Goal: Answer question/provide support

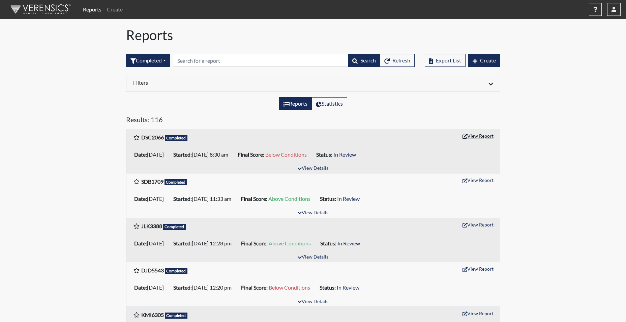
click at [482, 136] on button "View Report" at bounding box center [478, 136] width 37 height 10
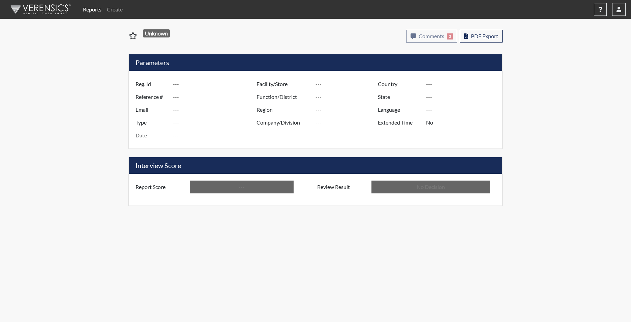
type input "DSC2066"
type input "51133"
type input "---"
type input "Corrections Pre-Employment"
type input "[DATE]"
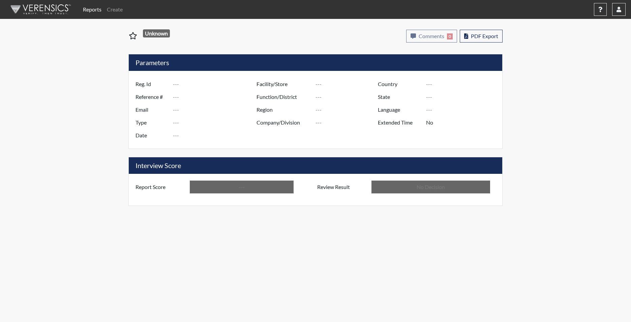
type input "[PERSON_NAME]"
type input "[GEOGRAPHIC_DATA]"
type input "[US_STATE]"
type input "English"
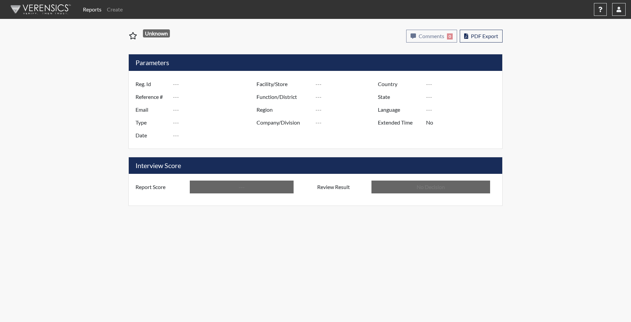
type input "Below Conditions"
type input "In Review"
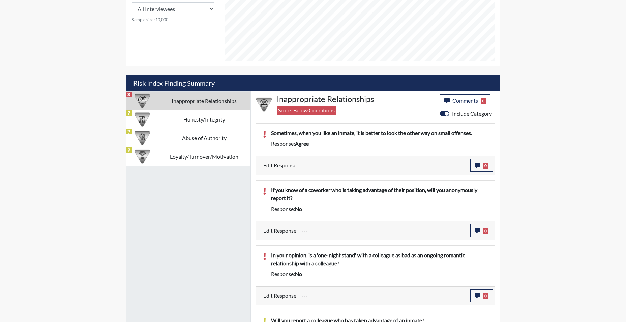
scroll to position [321, 0]
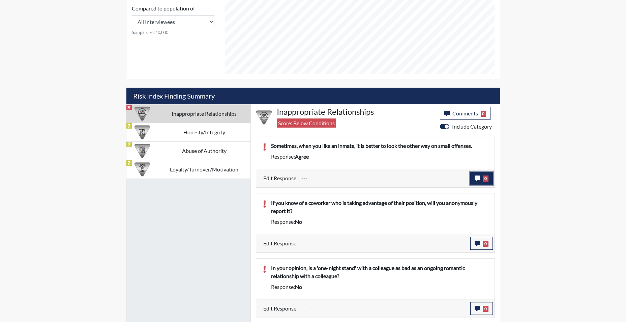
click at [486, 178] on span "0" at bounding box center [486, 178] width 6 height 6
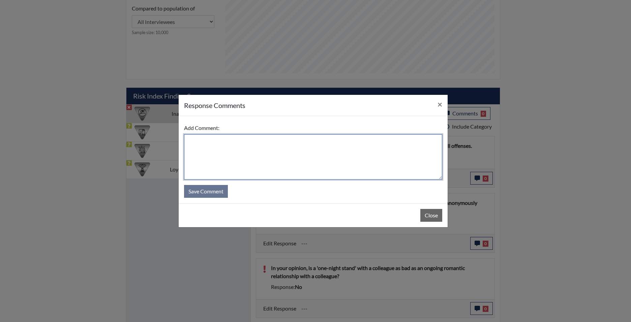
click at [202, 143] on textarea at bounding box center [313, 156] width 258 height 45
type textarea "That is the wrong answer, misread the question."
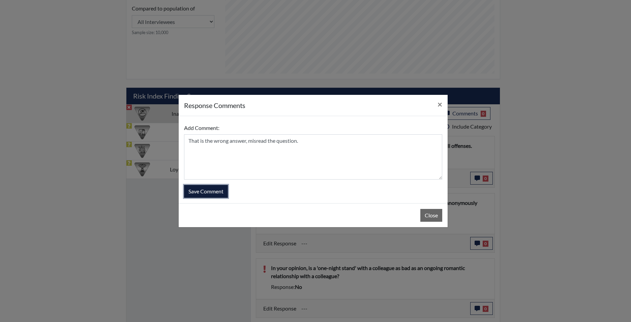
click at [198, 190] on button "Save Comment" at bounding box center [206, 191] width 44 height 13
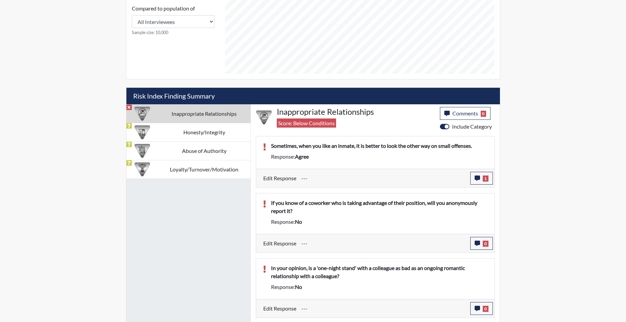
scroll to position [112, 280]
click at [485, 243] on span "0" at bounding box center [486, 243] width 6 height 6
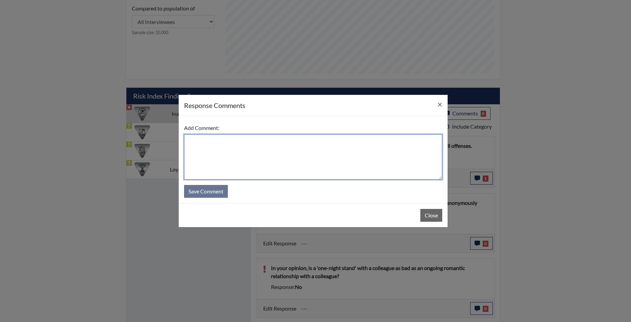
click at [195, 140] on textarea at bounding box center [313, 156] width 258 height 45
type textarea "Yes, I will report it."
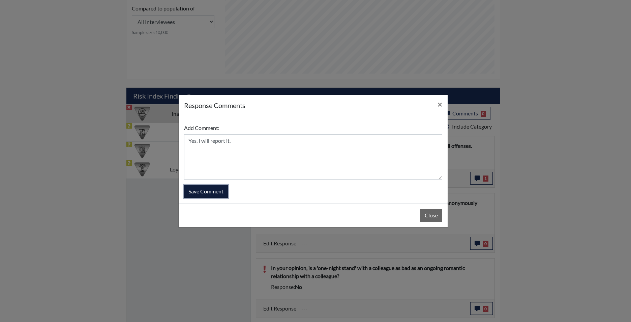
click at [205, 187] on button "Save Comment" at bounding box center [206, 191] width 44 height 13
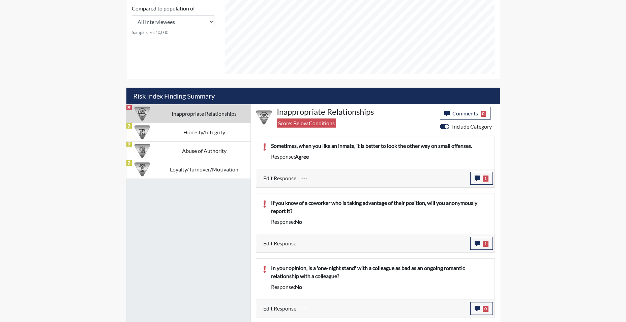
scroll to position [388, 0]
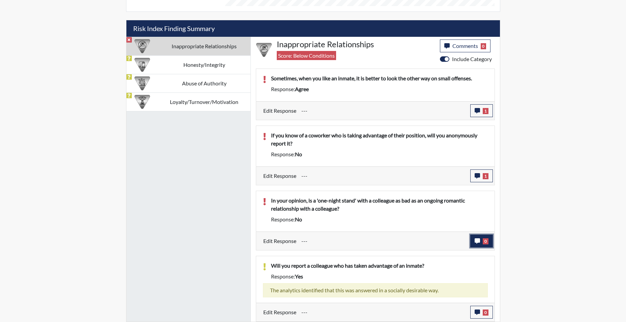
click at [486, 240] on span "0" at bounding box center [486, 241] width 6 height 6
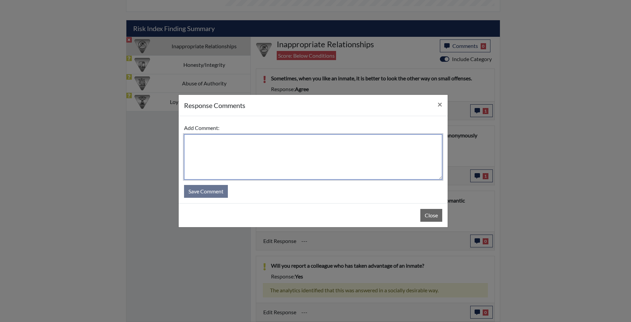
click at [195, 140] on textarea at bounding box center [313, 156] width 258 height 45
type textarea "I clicked the wrong answer, it should have been no"
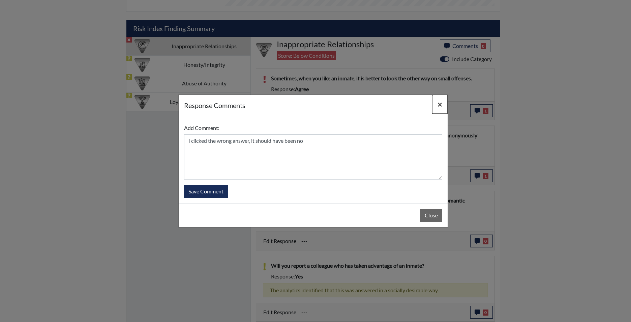
click at [442, 105] on span "×" at bounding box center [440, 104] width 5 height 10
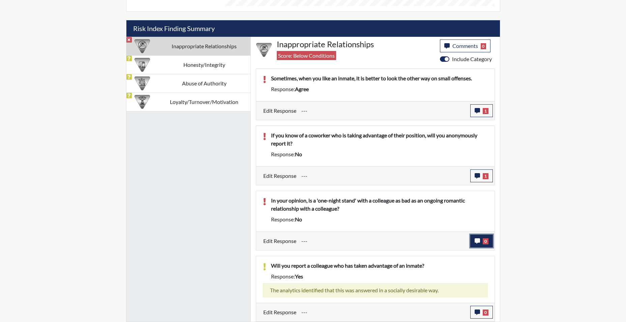
click at [485, 243] on span "0" at bounding box center [486, 241] width 6 height 6
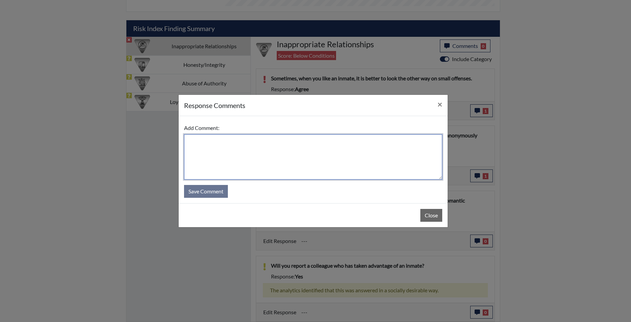
click at [206, 141] on textarea at bounding box center [313, 156] width 258 height 45
type textarea "That was the wrong answer, one is just as bad as the other. Should have been ye…"
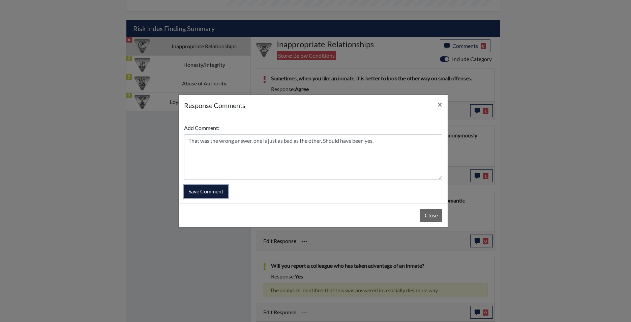
click at [198, 190] on button "Save Comment" at bounding box center [206, 191] width 44 height 13
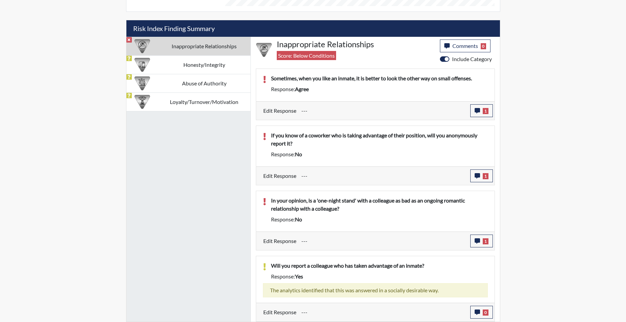
scroll to position [112, 280]
click at [484, 312] on span "0" at bounding box center [486, 312] width 6 height 6
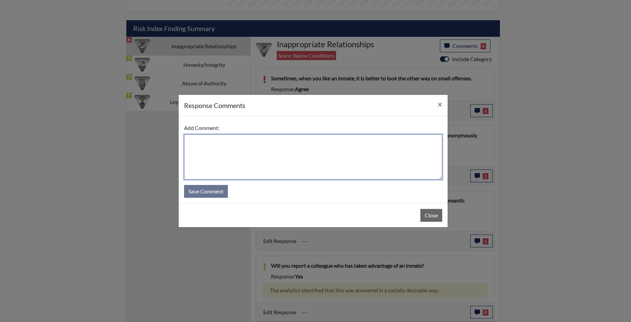
click at [210, 146] on textarea at bounding box center [313, 156] width 258 height 45
type textarea "My answer was correct."
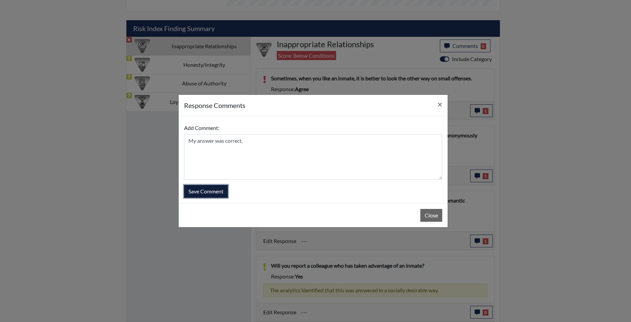
click at [214, 190] on button "Save Comment" at bounding box center [206, 191] width 44 height 13
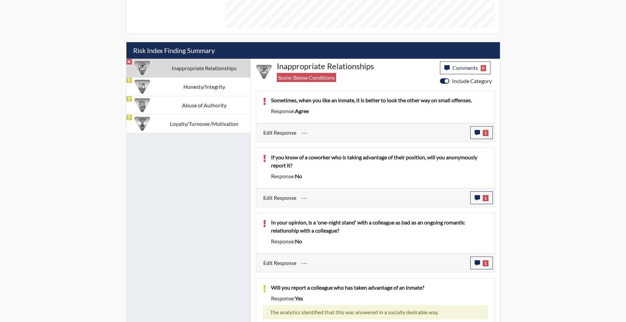
scroll to position [355, 0]
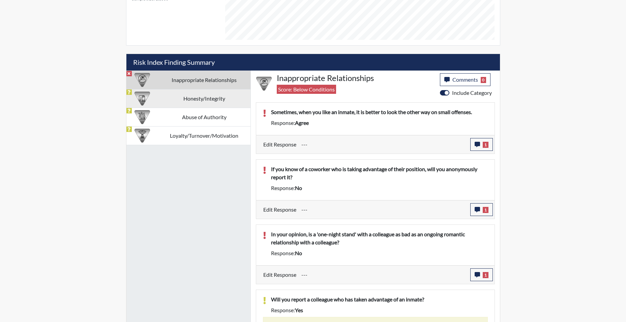
click at [209, 103] on td "Honesty/Integrity" at bounding box center [204, 98] width 92 height 19
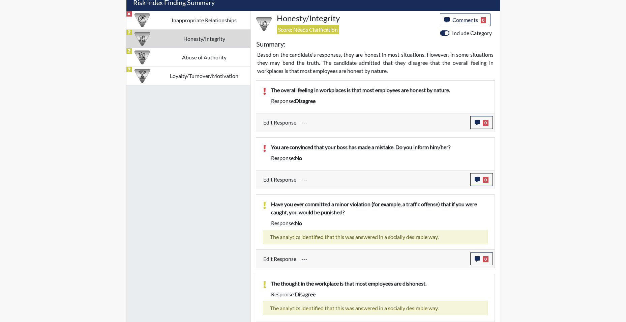
scroll to position [398, 0]
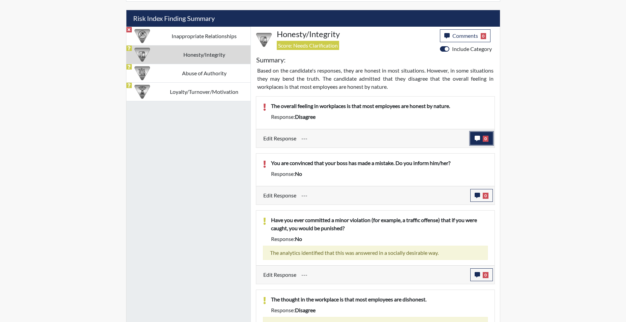
click at [487, 139] on span "0" at bounding box center [486, 139] width 6 height 6
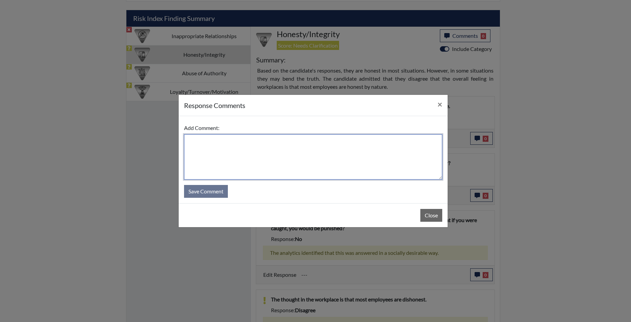
click at [203, 138] on textarea at bounding box center [313, 156] width 258 height 45
type textarea "I feel that not everyone is honest."
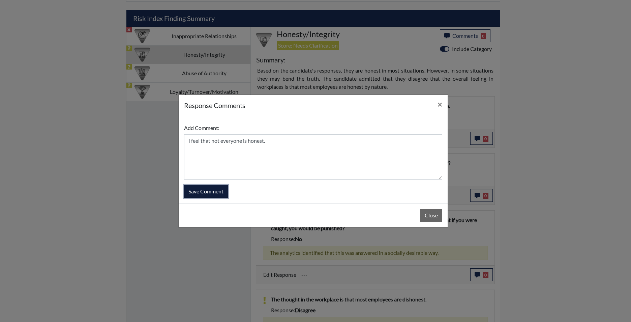
click at [208, 192] on button "Save Comment" at bounding box center [206, 191] width 44 height 13
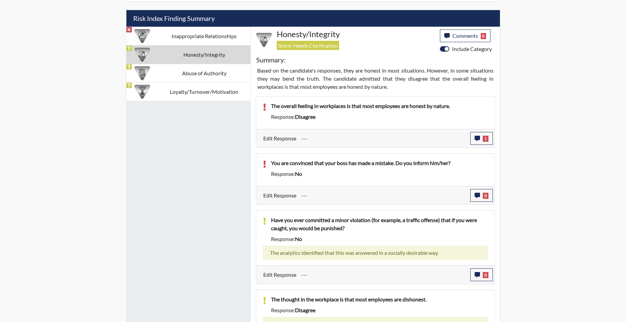
scroll to position [112, 280]
click at [484, 197] on span "0" at bounding box center [486, 196] width 6 height 6
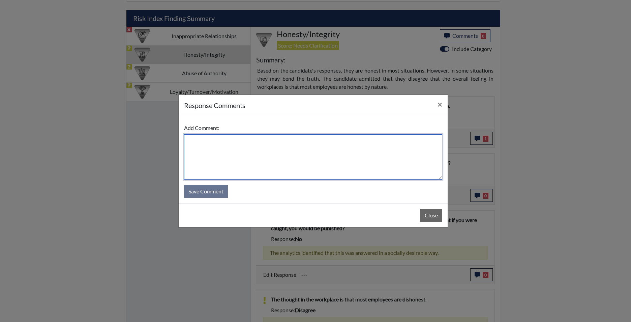
click at [192, 140] on textarea at bounding box center [313, 156] width 258 height 45
type textarea "I"
drag, startPoint x: 270, startPoint y: 141, endPoint x: 266, endPoint y: 141, distance: 3.7
click at [266, 141] on textarea "My answer is correct, don't want to retaliate" at bounding box center [313, 156] width 258 height 45
click at [286, 142] on textarea "My answer is correct, don't want retaliate" at bounding box center [313, 156] width 258 height 45
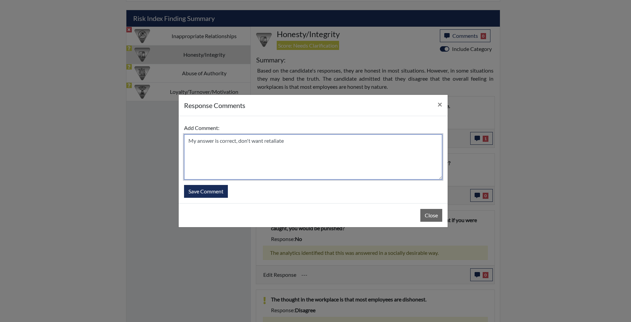
drag, startPoint x: 288, startPoint y: 139, endPoint x: 284, endPoint y: 141, distance: 5.0
click at [284, 141] on textarea "My answer is correct, don't want retaliate" at bounding box center [313, 156] width 258 height 45
type textarea "My answer is correct, don't want retaliation."
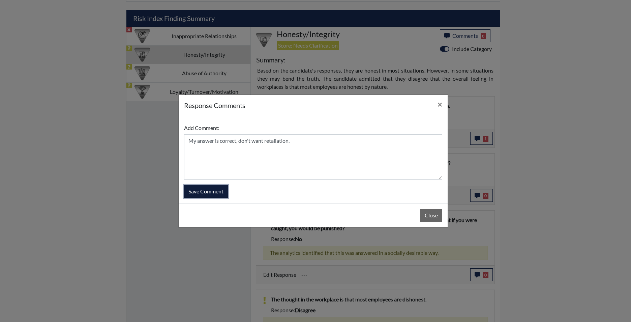
click at [207, 192] on button "Save Comment" at bounding box center [206, 191] width 44 height 13
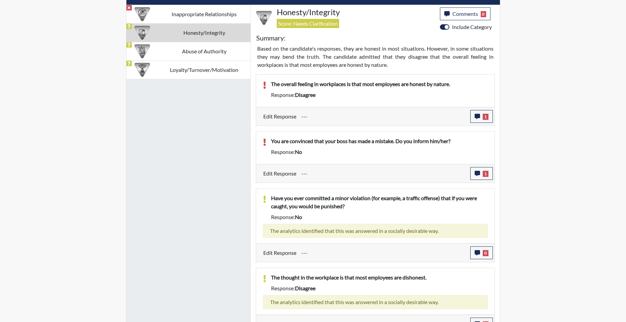
scroll to position [432, 0]
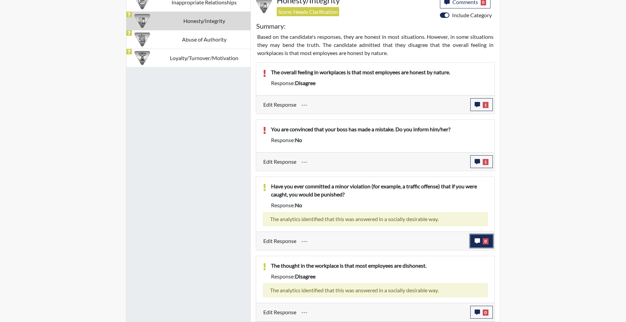
click at [485, 244] on span "0" at bounding box center [486, 241] width 6 height 6
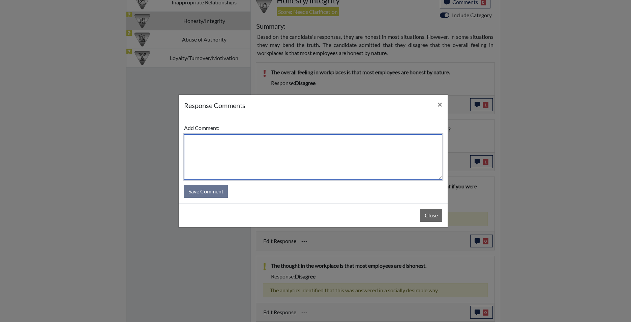
click at [191, 141] on textarea at bounding box center [313, 156] width 258 height 45
type textarea "My answer is correct."
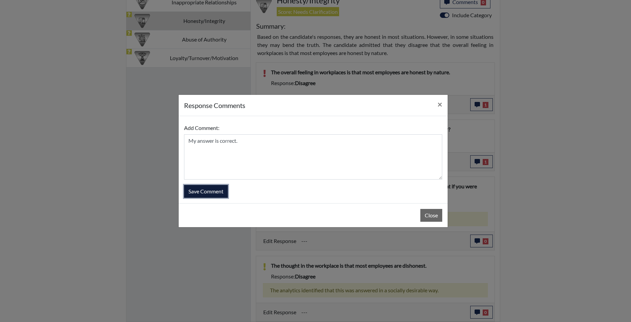
click at [205, 189] on button "Save Comment" at bounding box center [206, 191] width 44 height 13
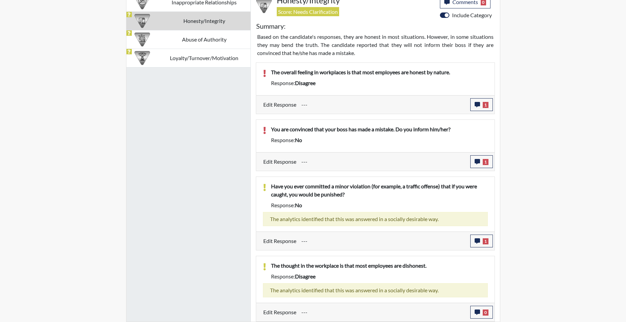
scroll to position [112, 280]
click at [486, 311] on span "0" at bounding box center [486, 312] width 6 height 6
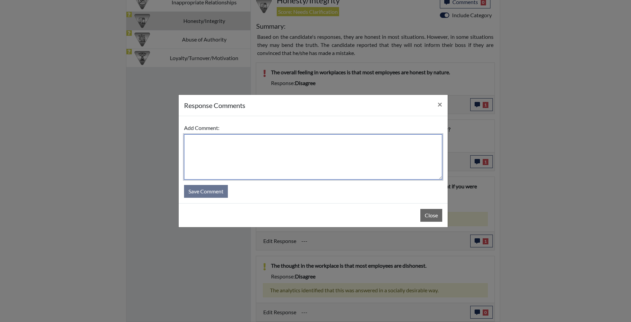
click at [196, 144] on textarea at bounding box center [313, 156] width 258 height 45
type textarea "My answer is correct."
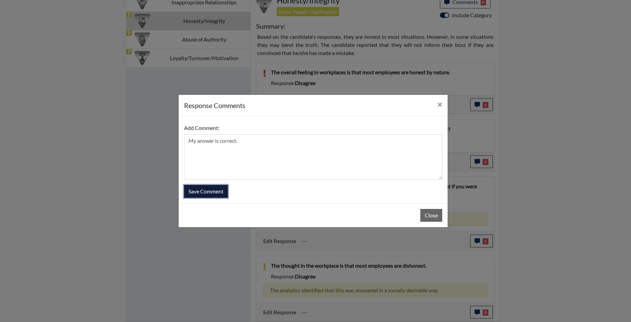
click at [218, 189] on button "Save Comment" at bounding box center [206, 191] width 44 height 13
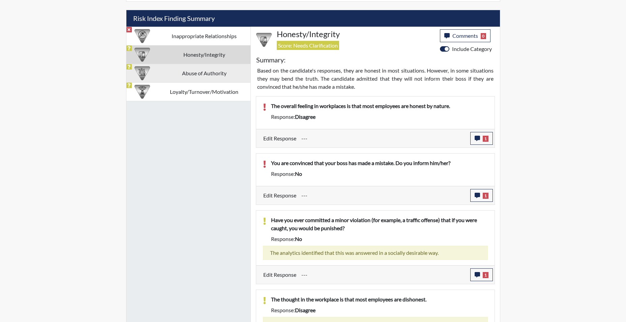
click at [211, 68] on td "Abuse of Authority" at bounding box center [204, 73] width 92 height 19
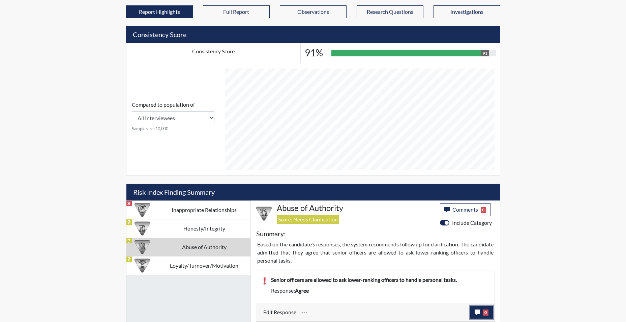
click at [484, 313] on span "0" at bounding box center [486, 312] width 6 height 6
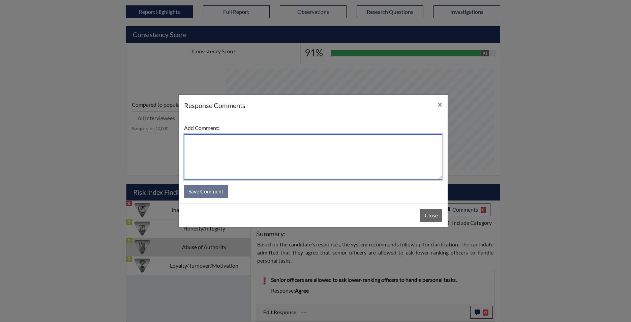
click at [198, 142] on textarea at bounding box center [313, 156] width 258 height 45
type textarea "Misread, not personal task!"
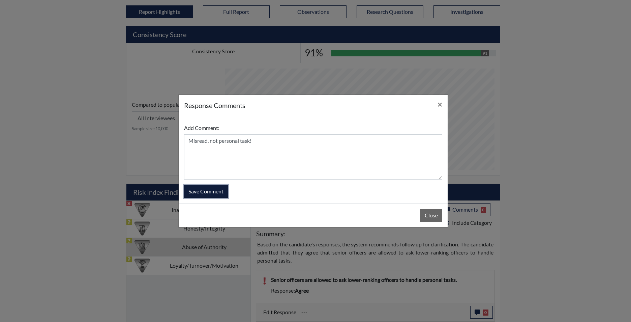
click at [211, 189] on button "Save Comment" at bounding box center [206, 191] width 44 height 13
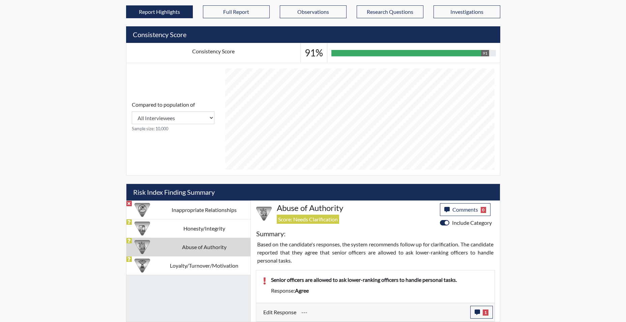
scroll to position [112, 280]
click at [175, 267] on td "Loyalty/Turnover/Motivation" at bounding box center [204, 265] width 92 height 19
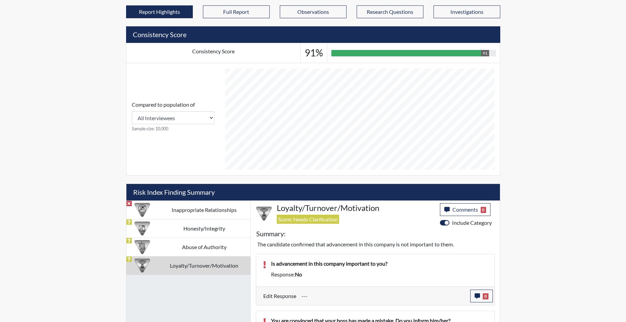
click at [180, 265] on td "Loyalty/Turnover/Motivation" at bounding box center [204, 265] width 92 height 19
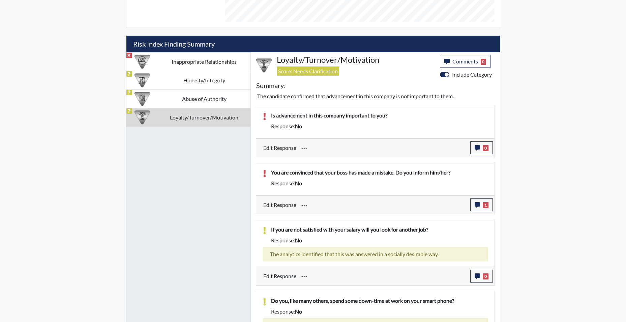
scroll to position [374, 0]
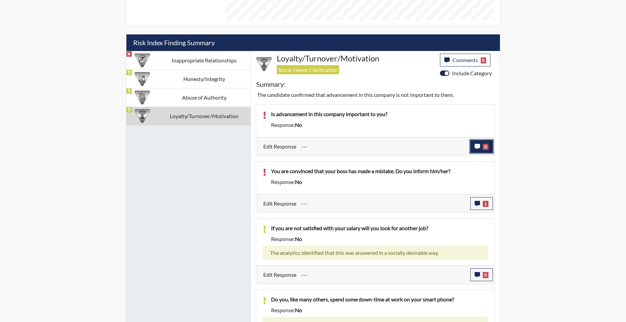
click at [487, 148] on span "0" at bounding box center [486, 147] width 6 height 6
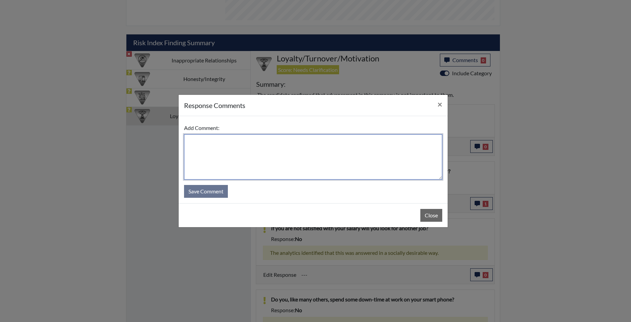
click at [197, 140] on textarea at bounding box center [313, 156] width 258 height 45
drag, startPoint x: 210, startPoint y: 140, endPoint x: 189, endPoint y: 145, distance: 21.8
click at [189, 145] on textarea "ot really" at bounding box center [313, 156] width 258 height 45
type textarea "Not really, just want to-do my job."
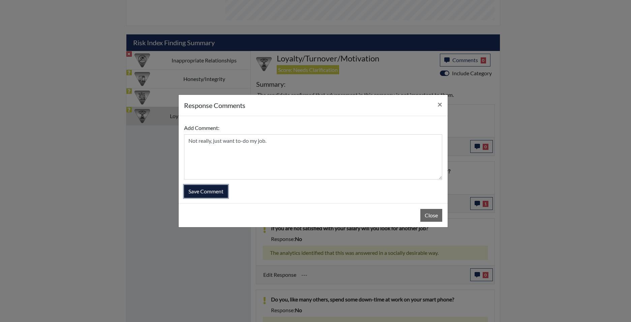
click at [215, 189] on button "Save Comment" at bounding box center [206, 191] width 44 height 13
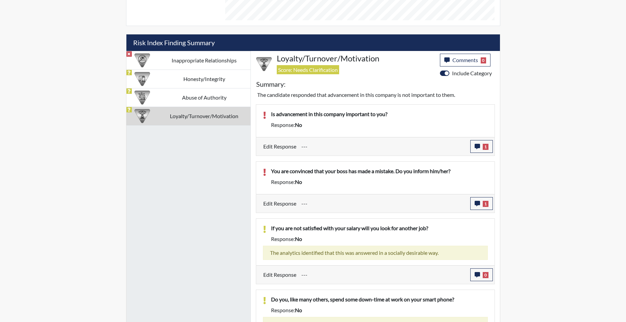
scroll to position [112, 280]
click at [487, 276] on span "0" at bounding box center [486, 275] width 6 height 6
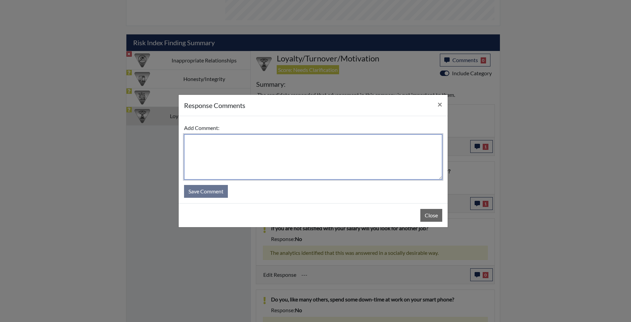
click at [203, 143] on textarea at bounding box center [313, 156] width 258 height 45
type textarea "My answer is correct."
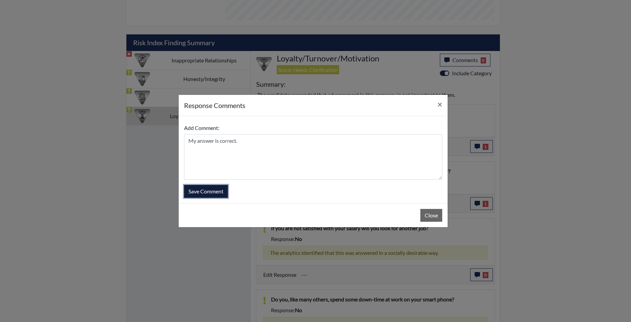
click at [199, 190] on button "Save Comment" at bounding box center [206, 191] width 44 height 13
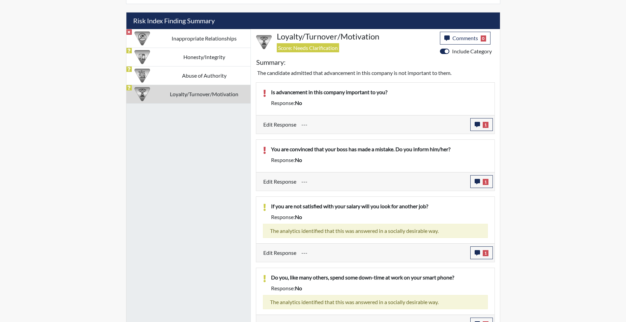
scroll to position [408, 0]
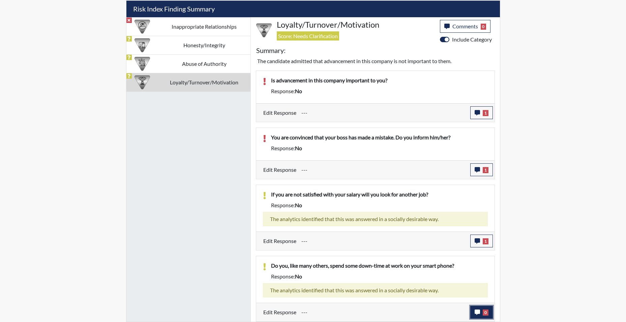
click at [486, 311] on span "0" at bounding box center [486, 312] width 6 height 6
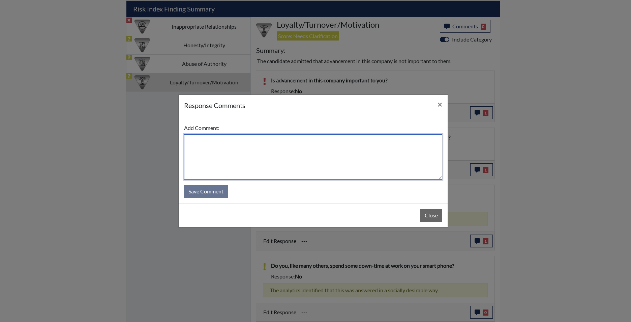
click at [196, 139] on textarea at bounding box center [313, 156] width 258 height 45
type textarea "Answer is correct, cannot bring phones to the workplace."
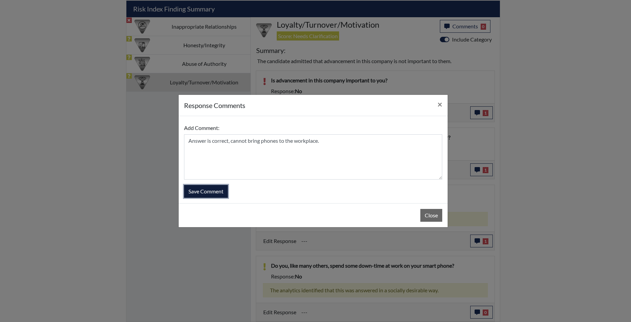
click at [211, 187] on button "Save Comment" at bounding box center [206, 191] width 44 height 13
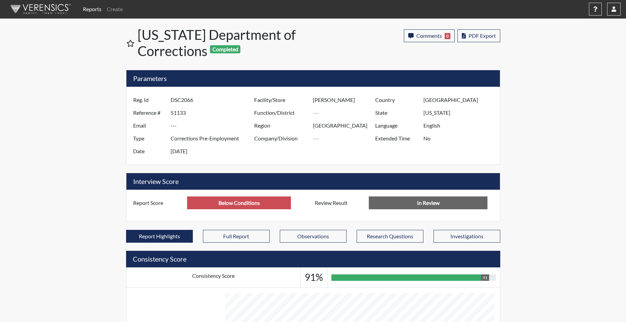
scroll to position [0, 0]
